Goal: Task Accomplishment & Management: Complete application form

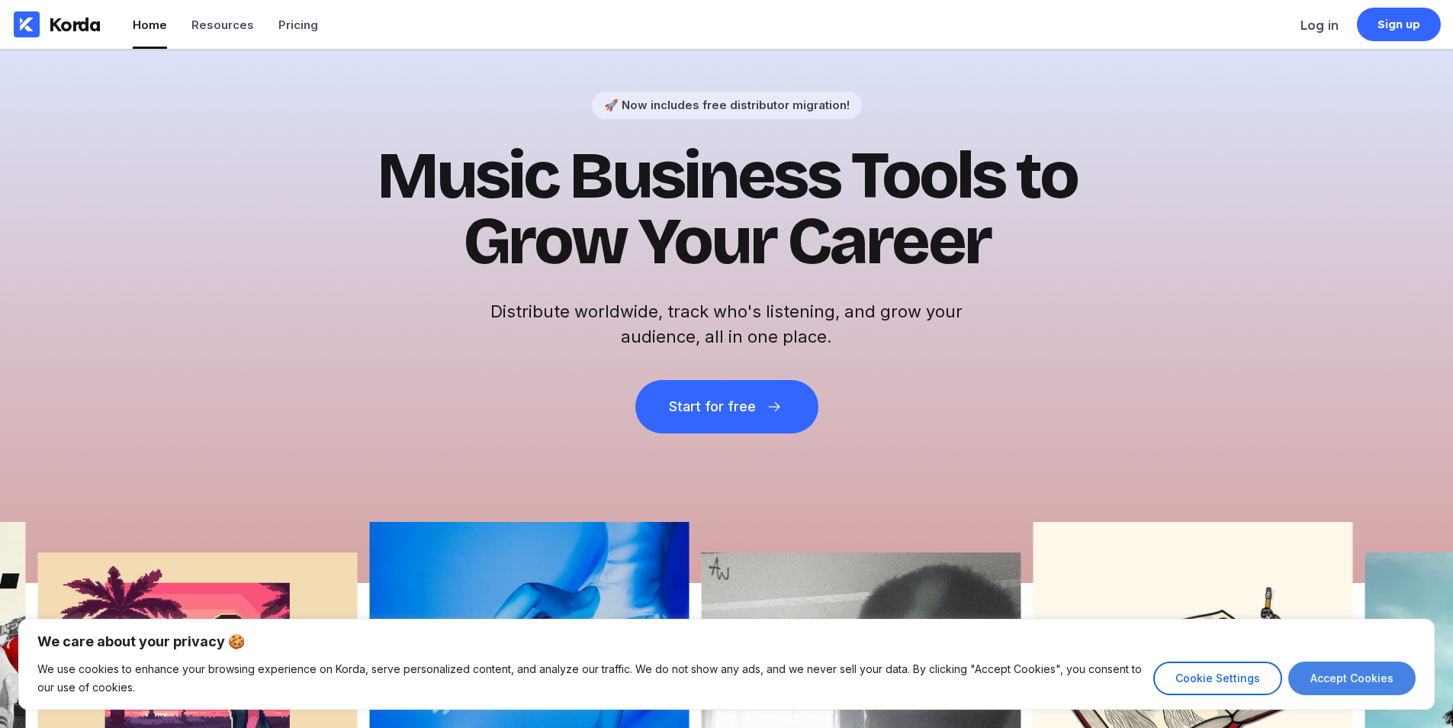
click at [1323, 687] on button "Accept Cookies" at bounding box center [1351, 678] width 127 height 34
checkbox input "true"
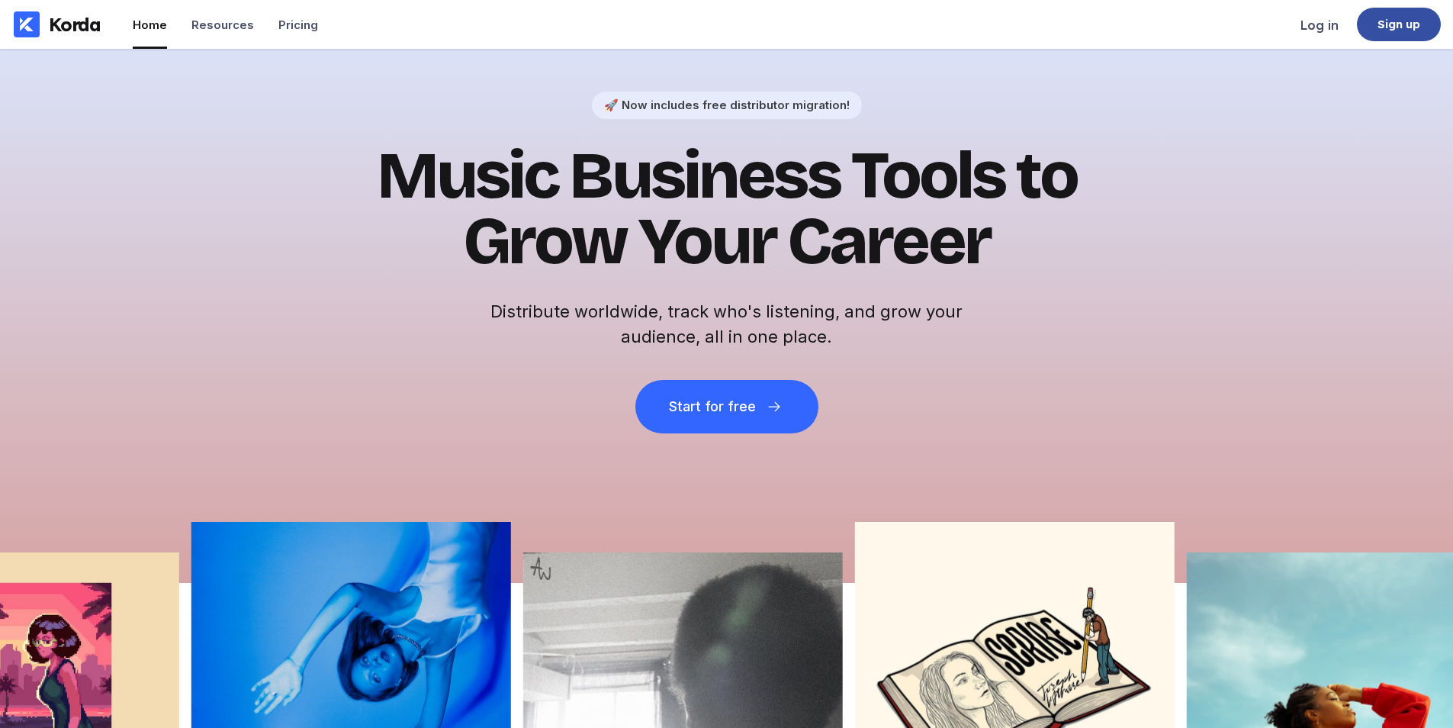
click at [1374, 26] on div "Sign up" at bounding box center [1399, 25] width 84 height 34
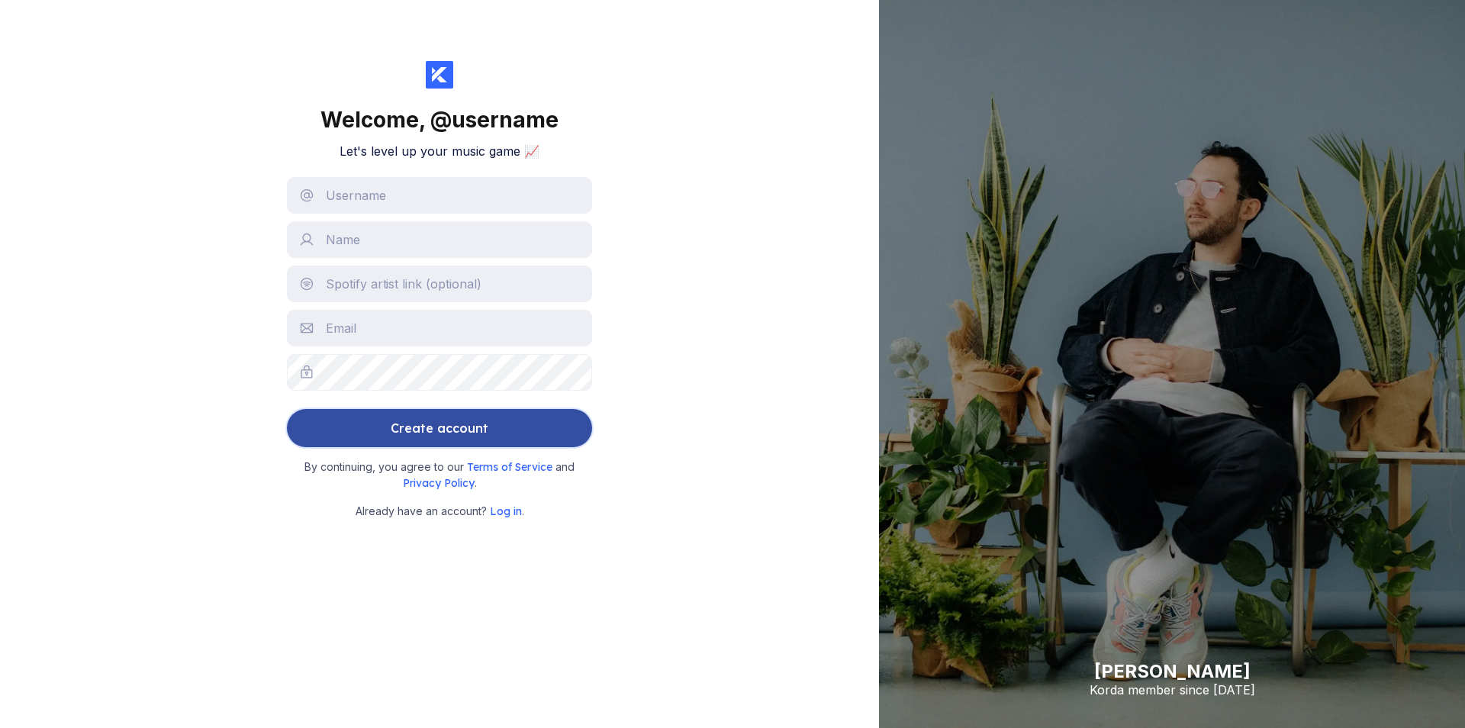
click at [513, 416] on button "Create account" at bounding box center [439, 428] width 305 height 38
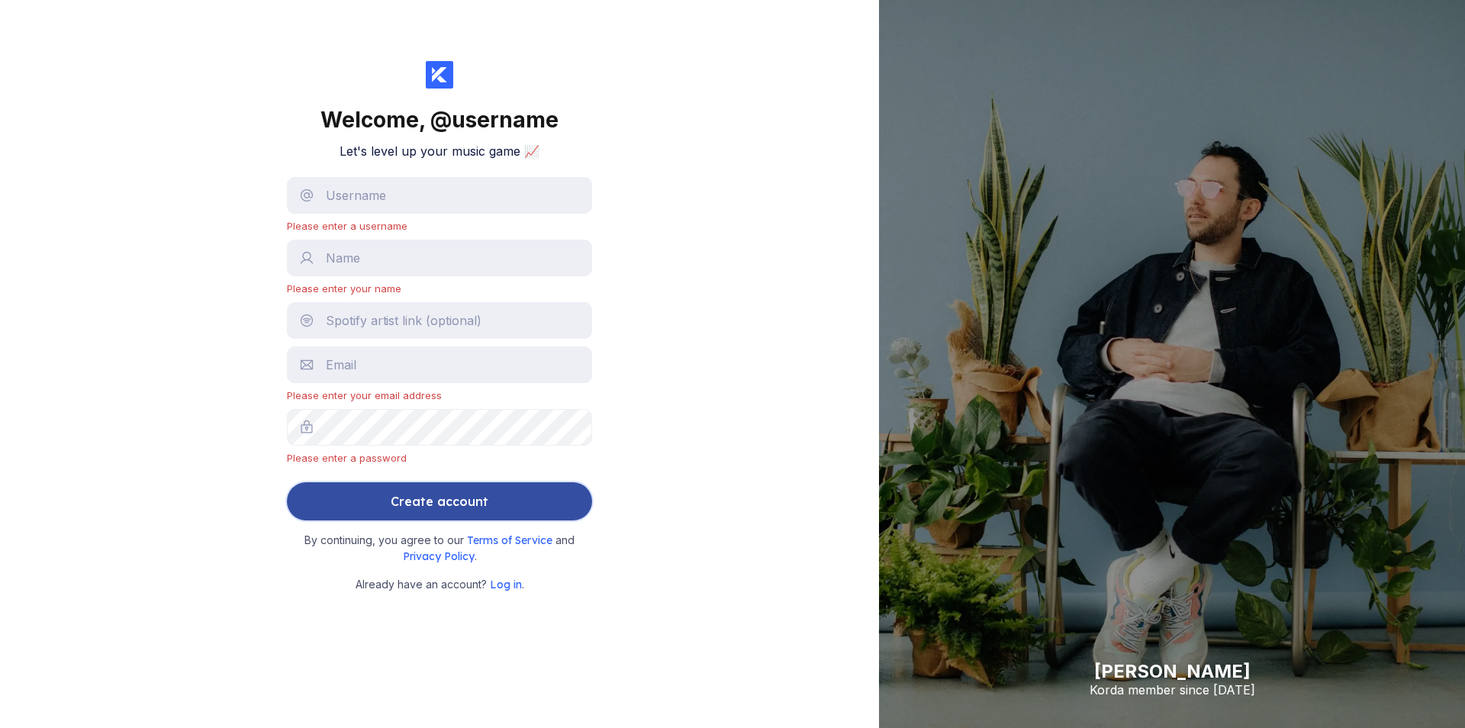
click at [459, 515] on div "Create account" at bounding box center [440, 501] width 98 height 31
click at [303, 514] on button "Create account" at bounding box center [439, 501] width 305 height 38
